Goal: Navigation & Orientation: Find specific page/section

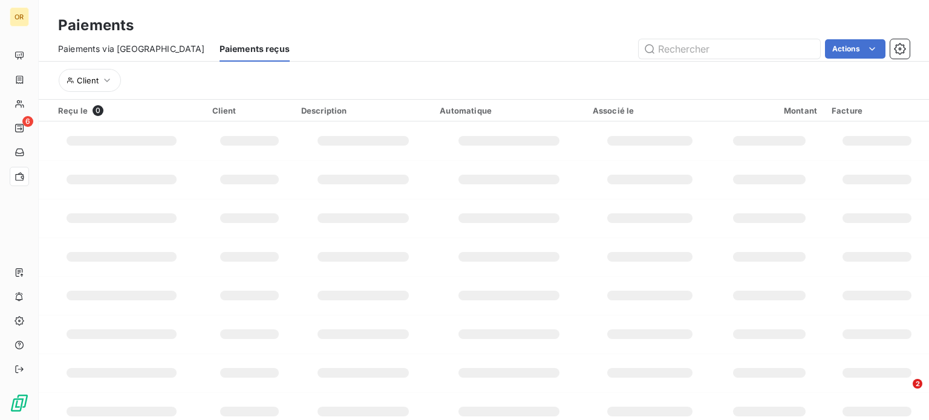
click at [382, 55] on div "Actions" at bounding box center [606, 48] width 605 height 19
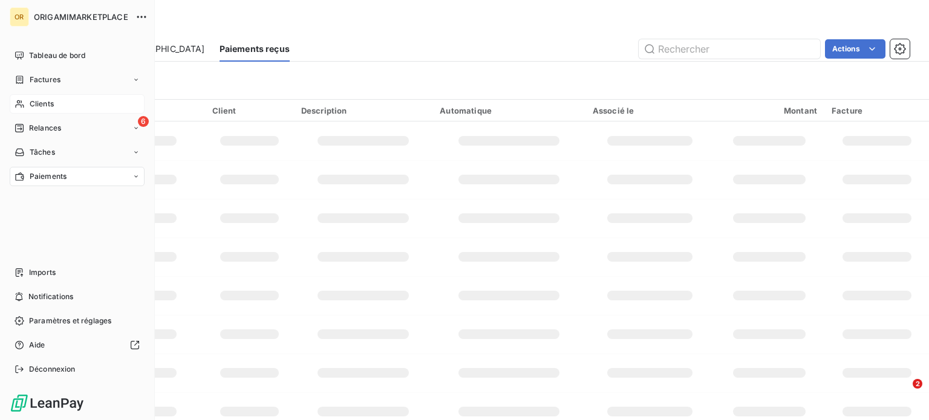
click at [59, 101] on div "Clients" at bounding box center [77, 103] width 135 height 19
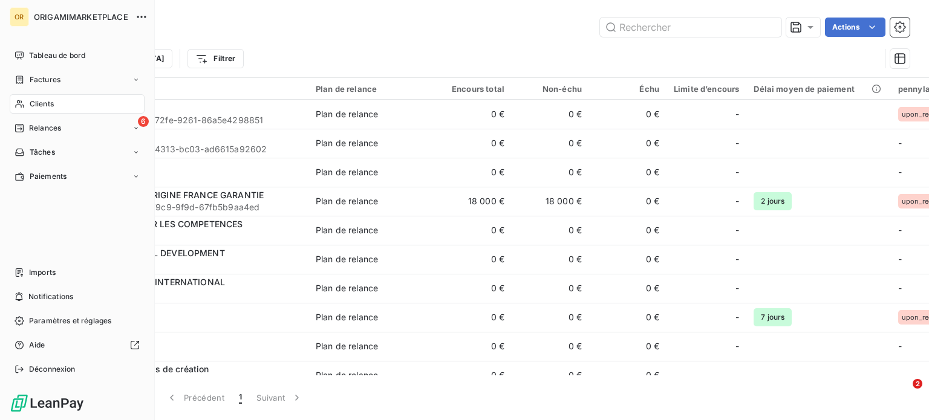
click at [69, 163] on nav "Tableau de bord Factures Clients 6 Relances Tâches Paiements" at bounding box center [77, 116] width 135 height 140
click at [69, 181] on div "Paiements" at bounding box center [77, 176] width 135 height 19
click at [80, 205] on span "Paiements reçus" at bounding box center [58, 200] width 59 height 11
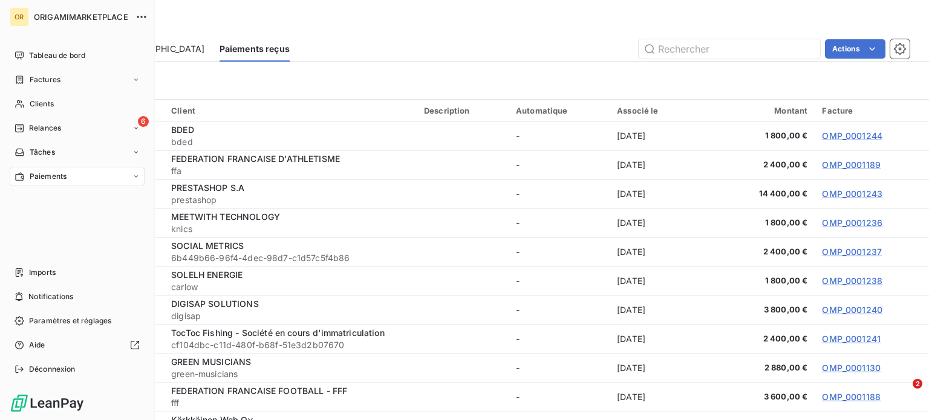
click at [138, 173] on icon at bounding box center [135, 176] width 7 height 7
click at [84, 202] on span "Paiements reçus" at bounding box center [58, 200] width 59 height 11
click at [68, 108] on div "Clients" at bounding box center [77, 103] width 135 height 19
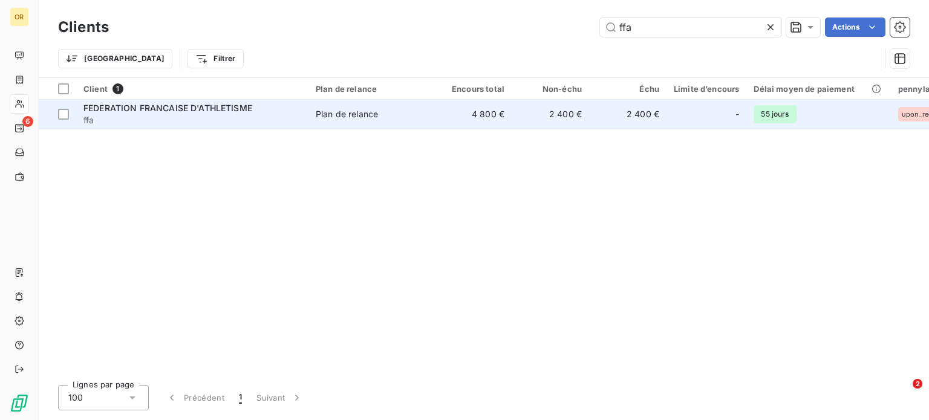
type input "ffa"
click at [261, 106] on div "FEDERATION FRANCAISE D'ATHLETISME" at bounding box center [192, 108] width 218 height 12
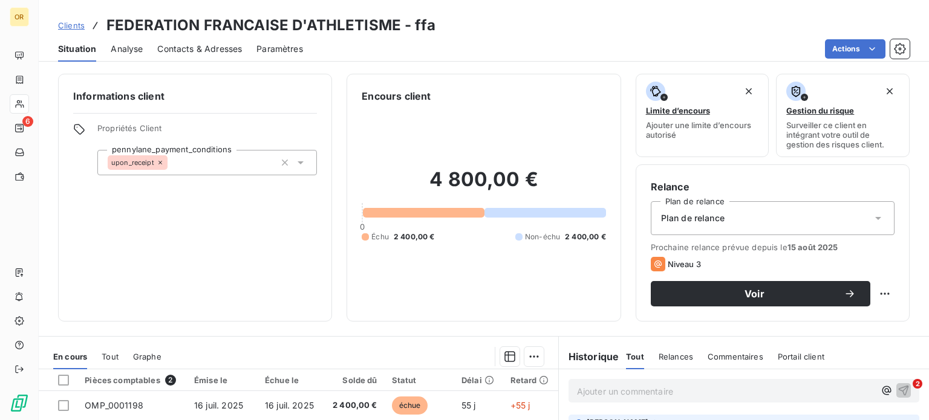
click at [612, 44] on div "Actions" at bounding box center [613, 48] width 592 height 19
click at [603, 35] on div "Clients FEDERATION FRANCAISE D'ATHLETISME - ffa" at bounding box center [484, 26] width 890 height 22
click at [610, 51] on div "Actions" at bounding box center [613, 48] width 592 height 19
click at [518, 24] on div "Clients FEDERATION FRANCAISE D'ATHLETISME - ffa" at bounding box center [484, 26] width 890 height 22
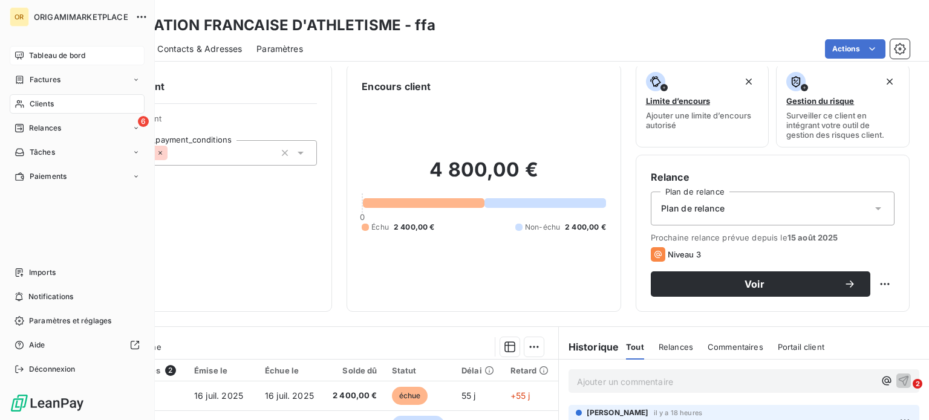
click at [68, 54] on span "Tableau de bord" at bounding box center [57, 55] width 56 height 11
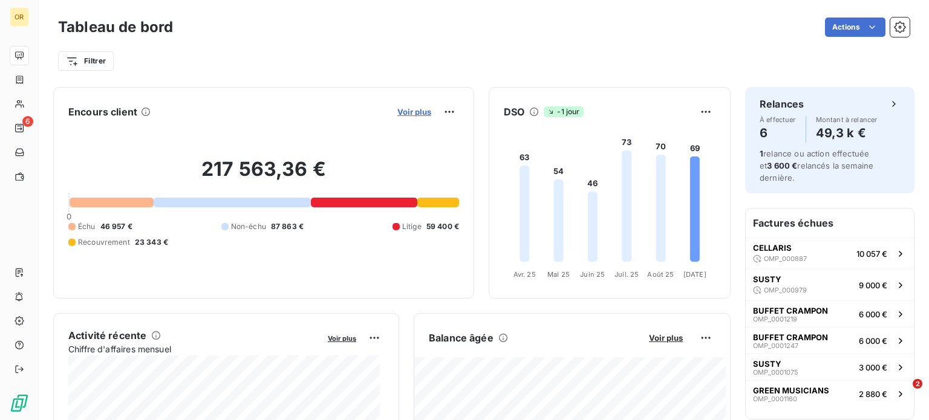
click at [404, 107] on span "Voir plus" at bounding box center [414, 112] width 34 height 10
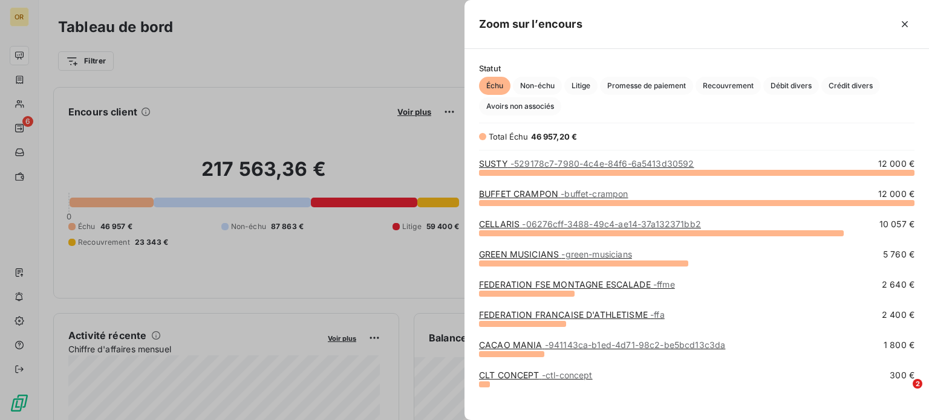
scroll to position [8, 0]
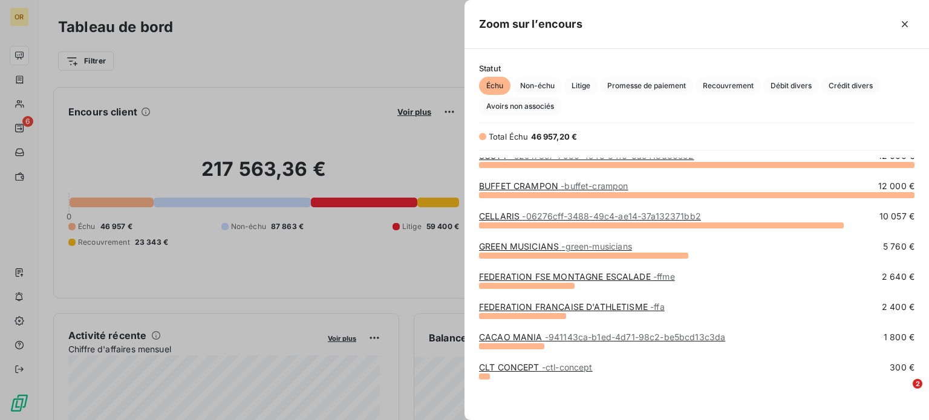
click at [568, 184] on span "- buffet-crampon" at bounding box center [594, 186] width 67 height 10
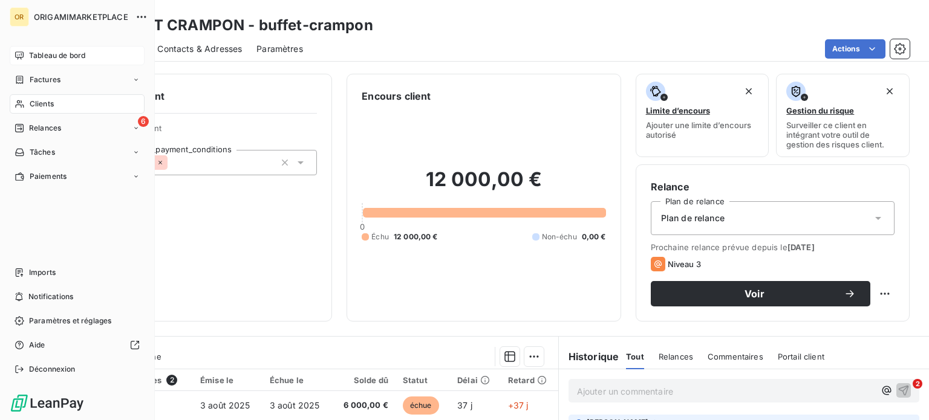
click at [77, 57] on span "Tableau de bord" at bounding box center [57, 55] width 56 height 11
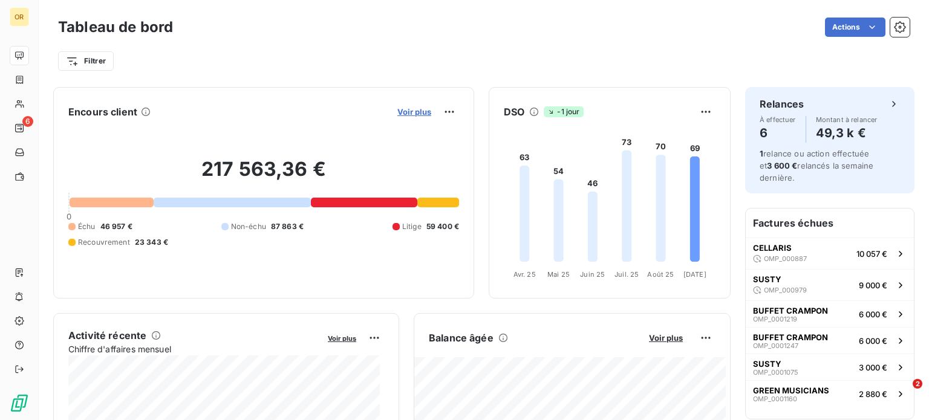
click at [399, 113] on span "Voir plus" at bounding box center [414, 112] width 34 height 10
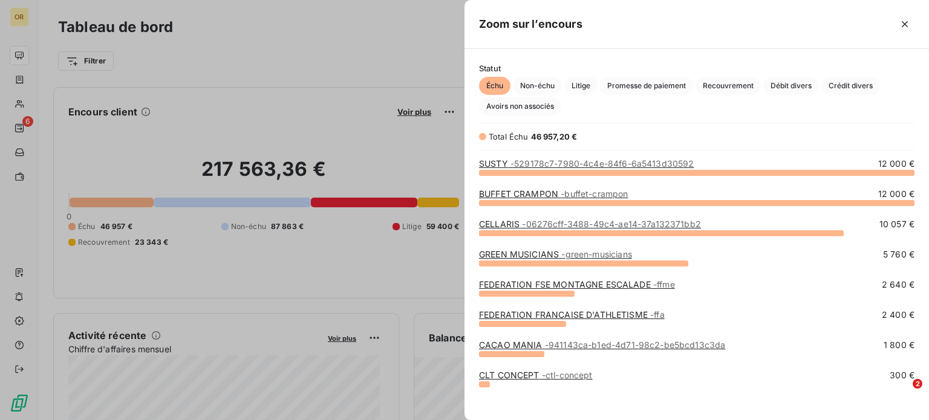
scroll to position [8, 0]
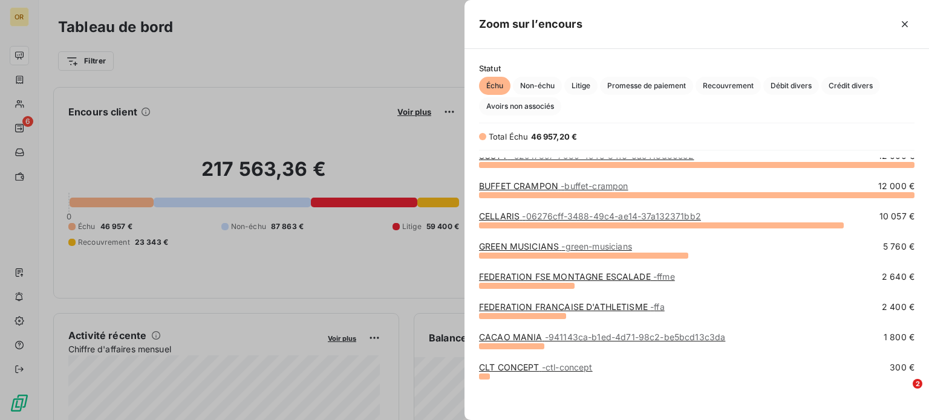
click at [374, 137] on div at bounding box center [464, 210] width 929 height 420
